Goal: Task Accomplishment & Management: Complete application form

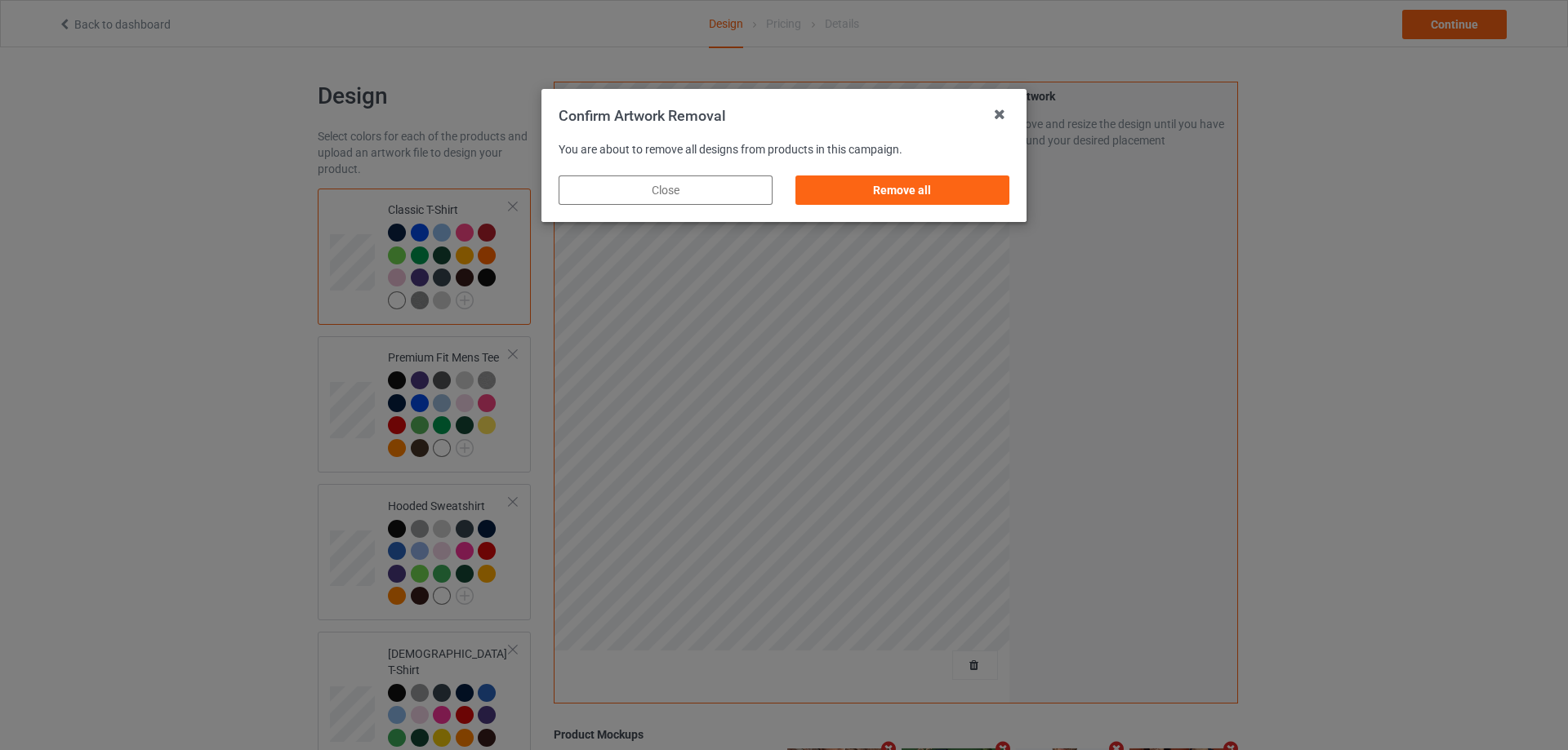
click at [983, 197] on div "Remove all" at bounding box center [902, 190] width 214 height 30
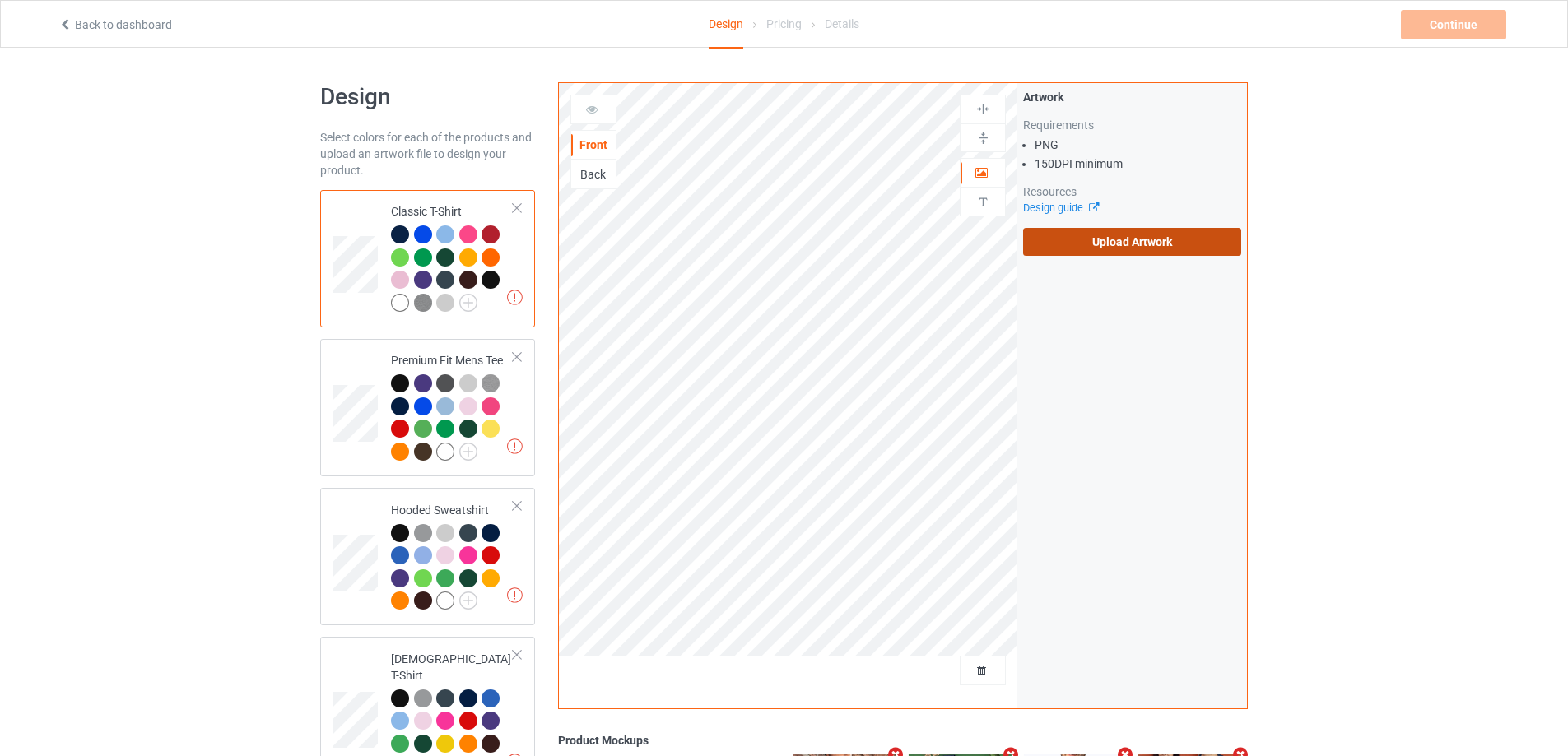
click at [1115, 243] on label "Upload Artwork" at bounding box center [1132, 242] width 218 height 28
click at [0, 0] on input "Upload Artwork" at bounding box center [0, 0] width 0 height 0
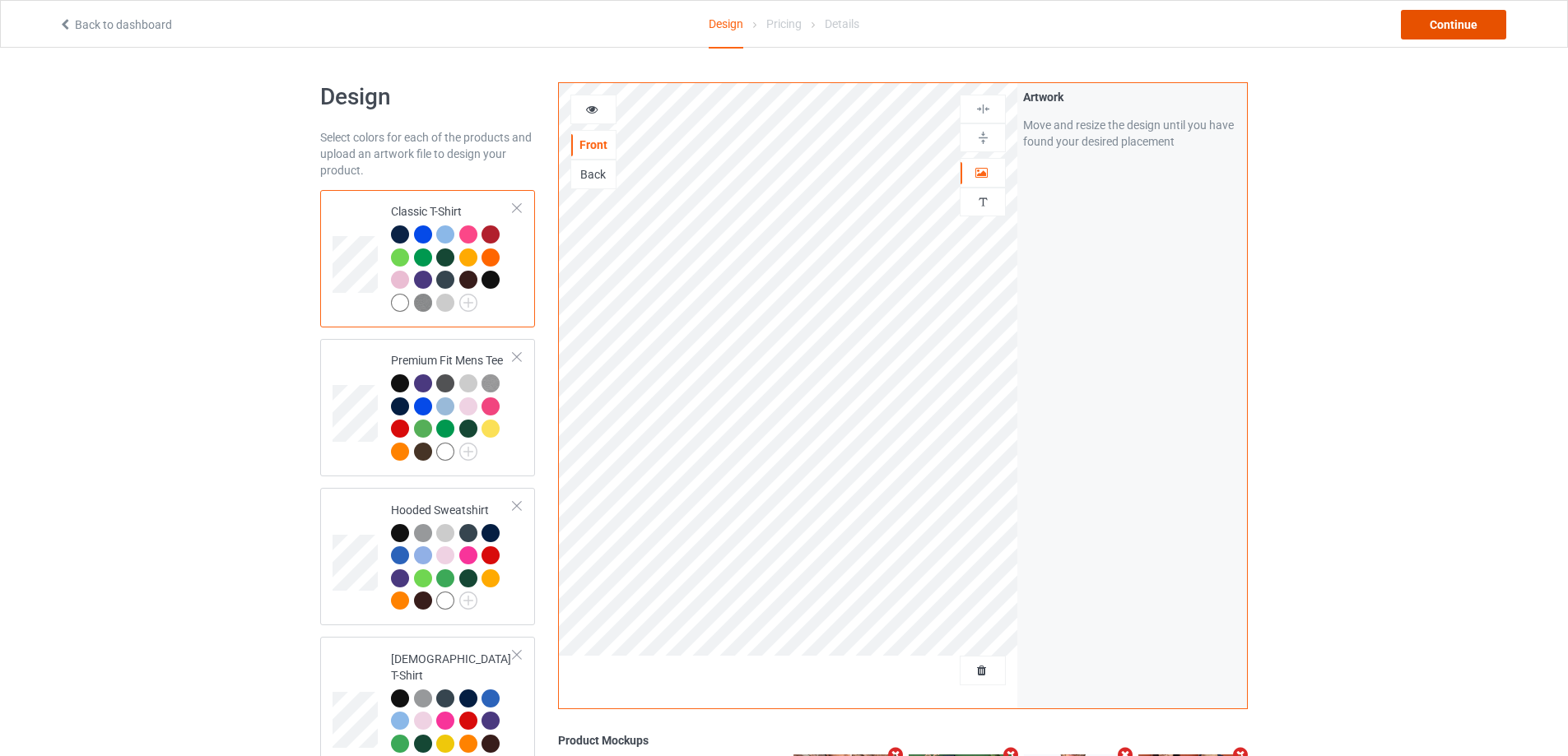
click at [1462, 33] on div "Continue" at bounding box center [1453, 25] width 106 height 30
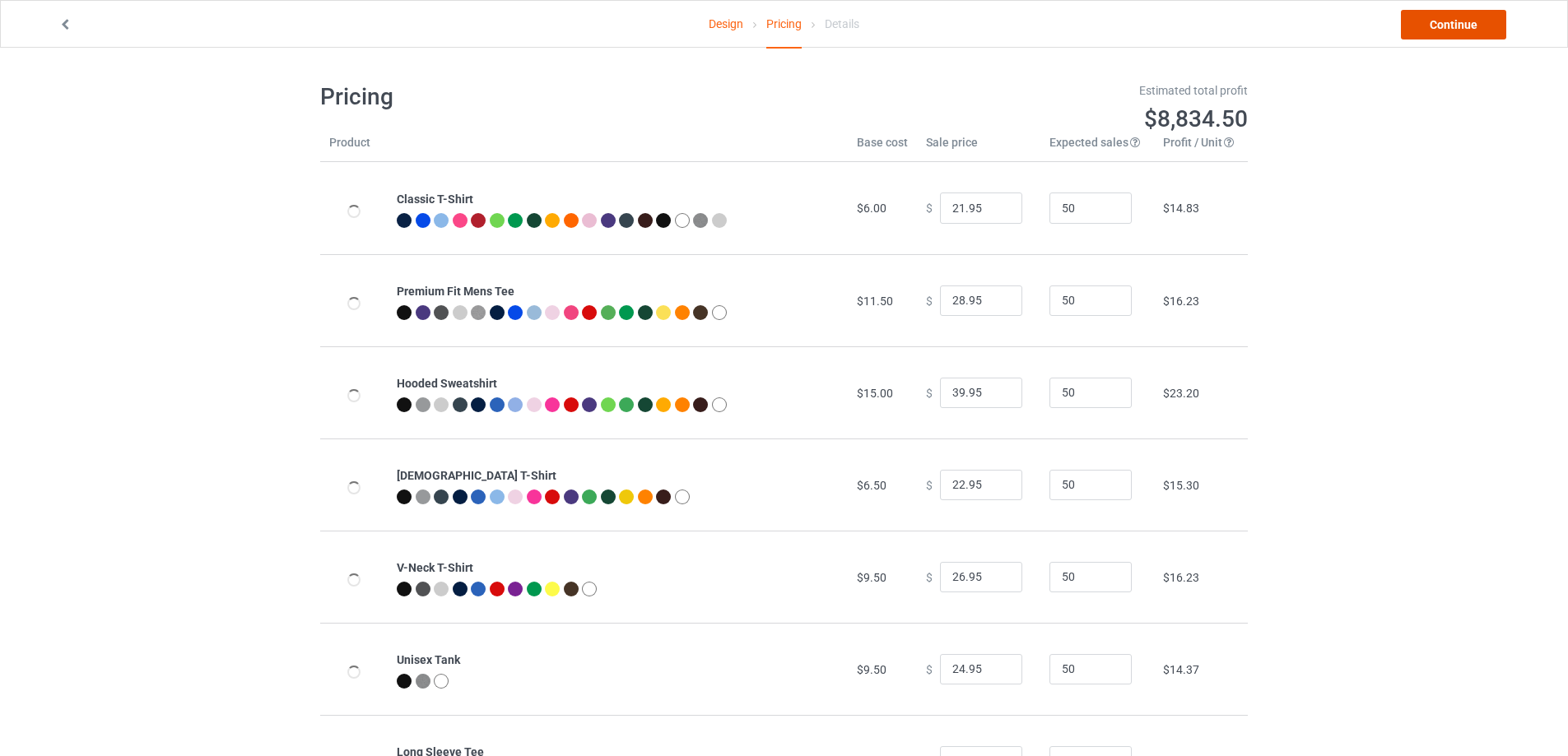
click at [1462, 33] on link "Continue" at bounding box center [1453, 25] width 106 height 30
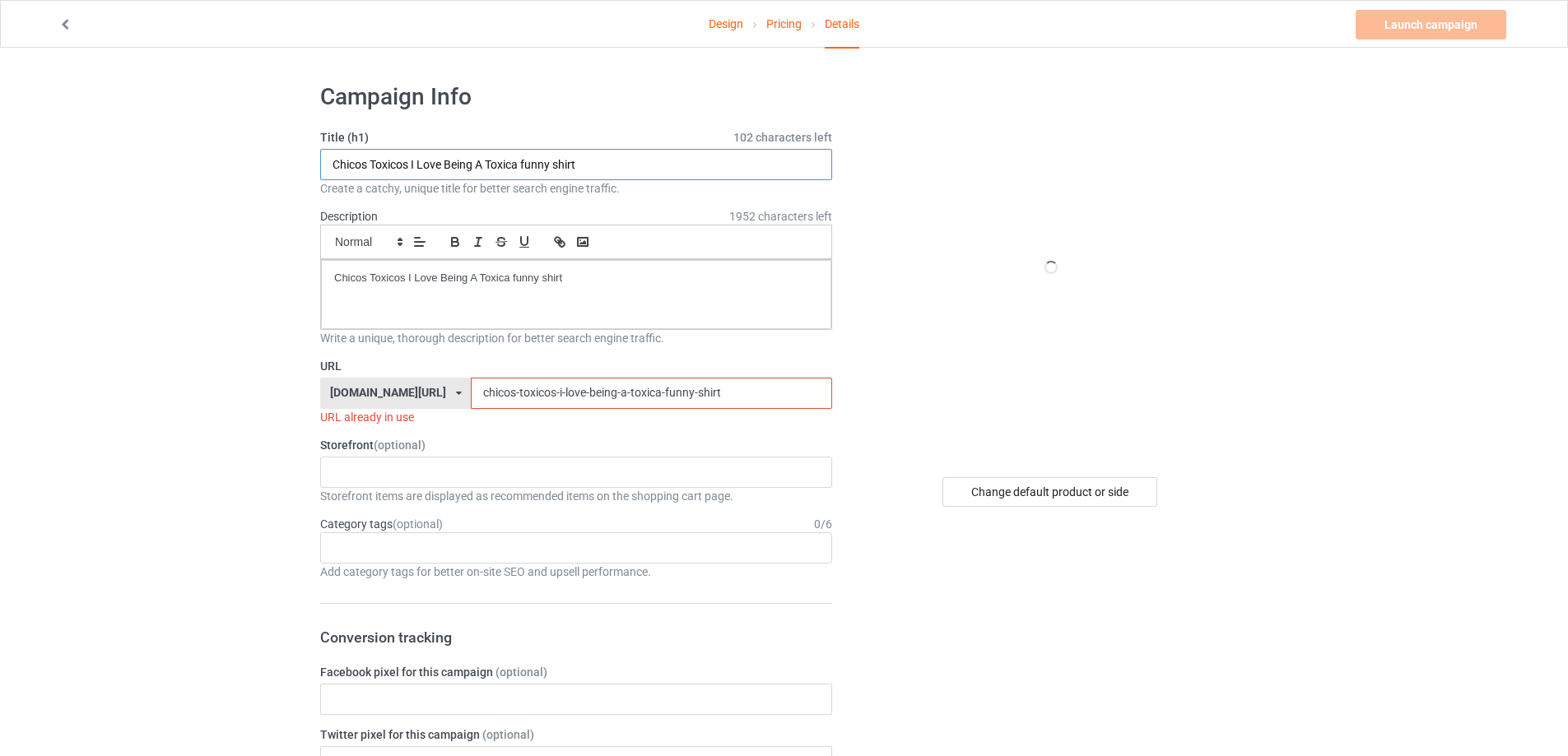
drag, startPoint x: 595, startPoint y: 161, endPoint x: 220, endPoint y: 166, distance: 375.0
paste input "Rain and Coffee and Salmon and Weed"
type input "Rain and Coffee and Salmon and Weed shirt"
drag, startPoint x: 629, startPoint y: 285, endPoint x: 350, endPoint y: 518, distance: 363.5
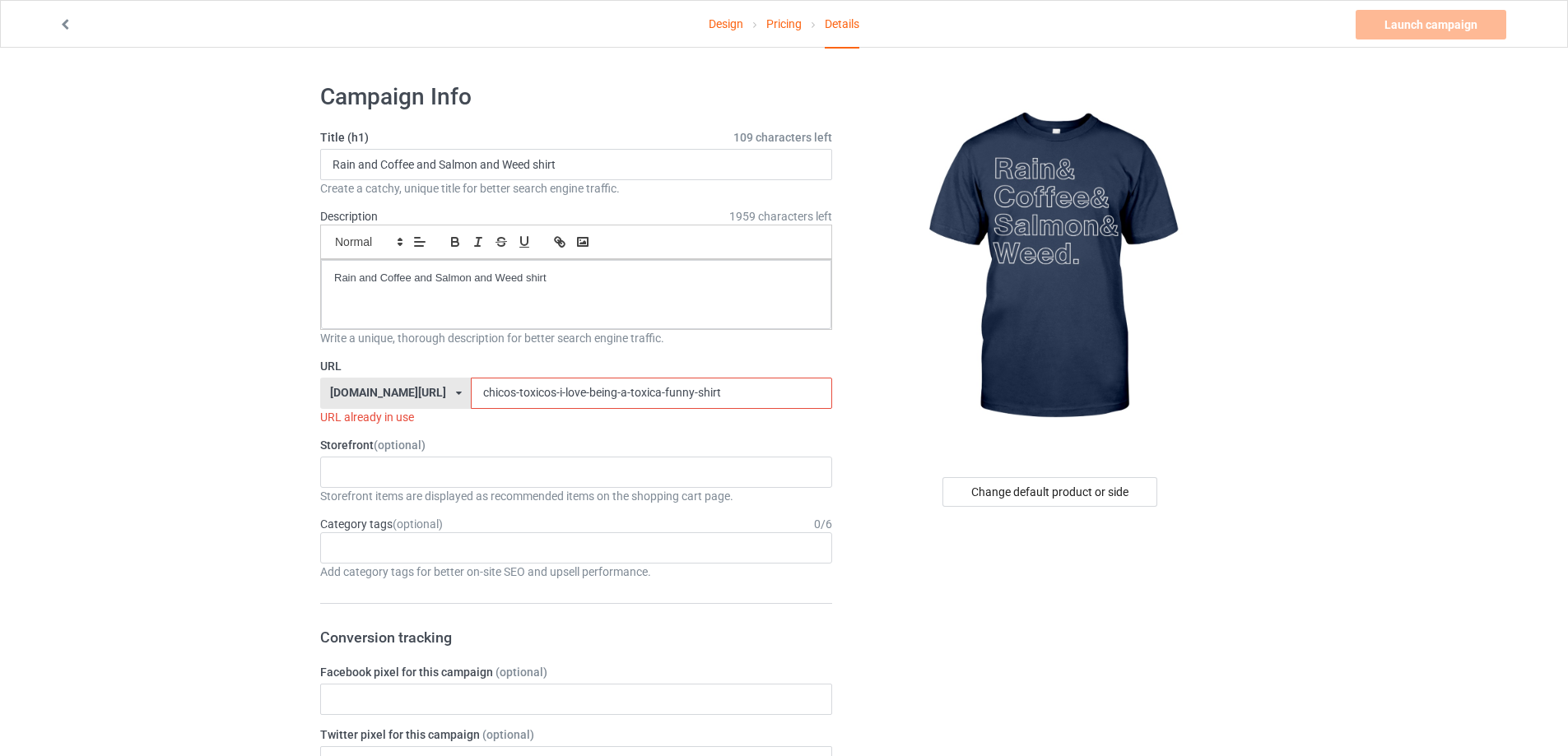
paste input "rain-and-coffee-and-salmon-and-weed"
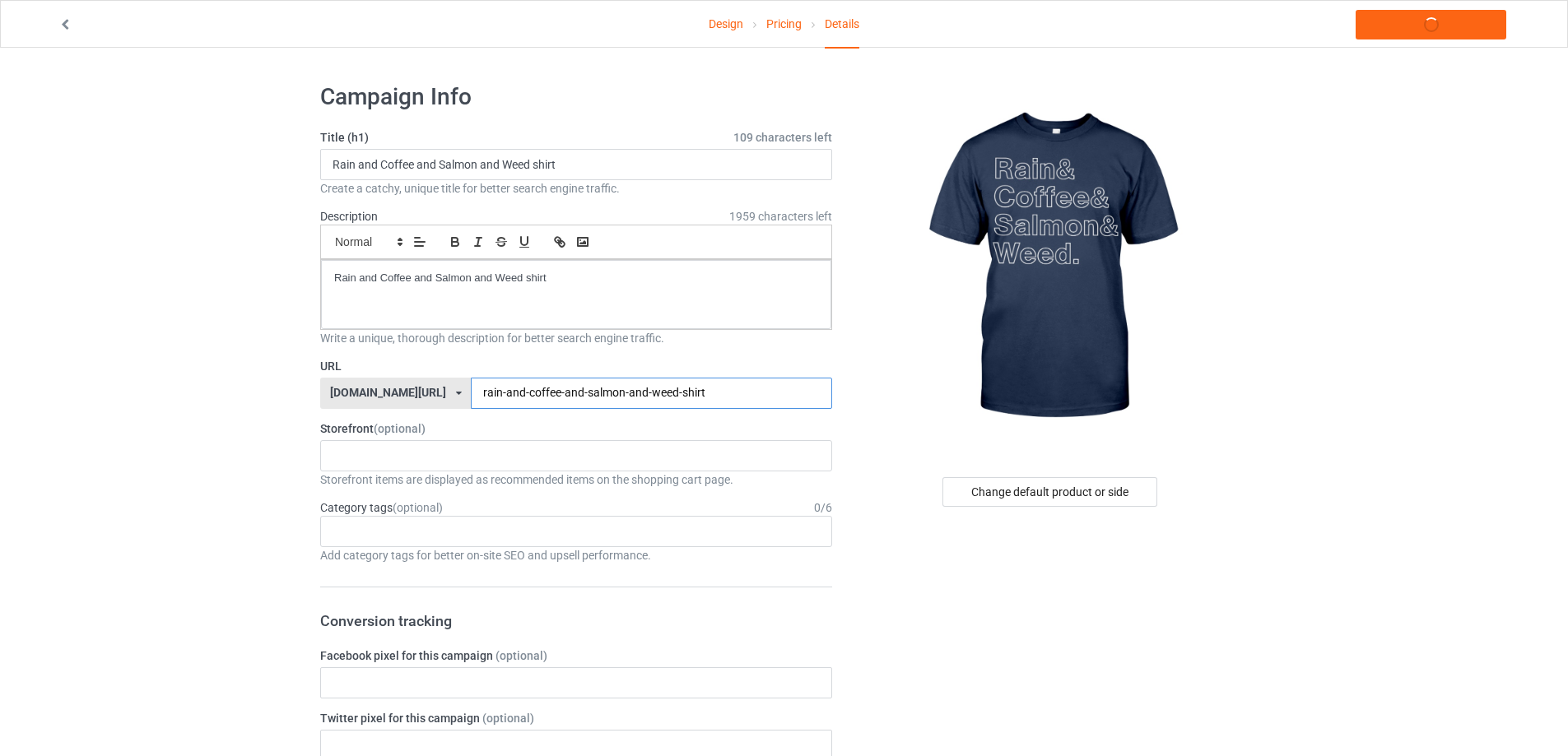
type input "rain-and-coffee-and-salmon-and-weed-shirt"
drag, startPoint x: 577, startPoint y: 282, endPoint x: 72, endPoint y: 248, distance: 506.1
copy p "Rain and Coffee and Salmon and Weed shirt"
click at [1441, 23] on link "Launch campaign" at bounding box center [1430, 25] width 151 height 30
